Goal: Find contact information: Find contact information

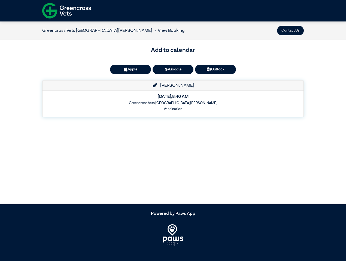
click at [290, 30] on button "Contact Us" at bounding box center [290, 31] width 27 height 10
click at [130, 69] on button "Apple" at bounding box center [130, 70] width 41 height 10
